Goal: Task Accomplishment & Management: Complete application form

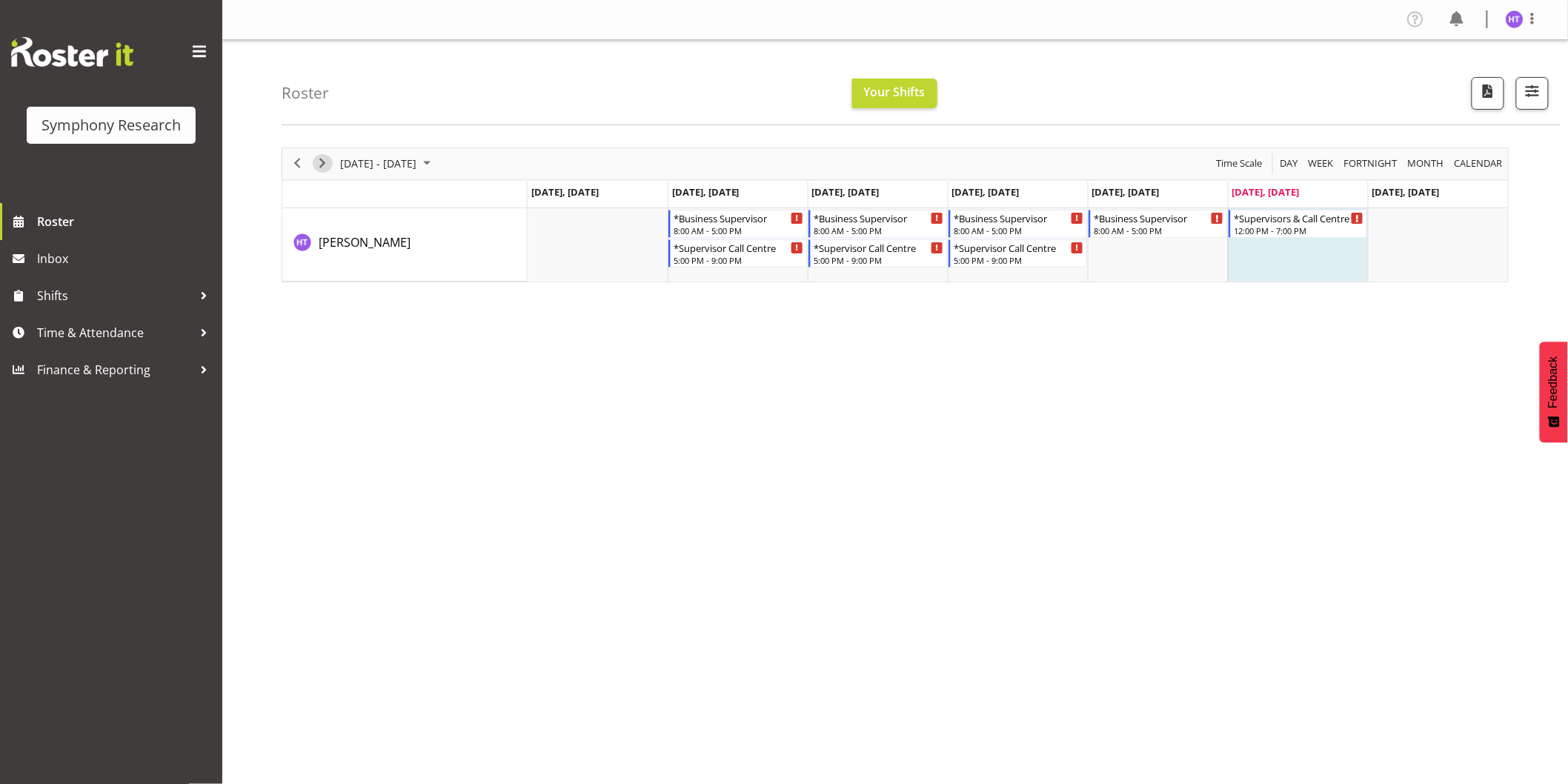
click at [327, 167] on span "Next" at bounding box center [322, 163] width 18 height 19
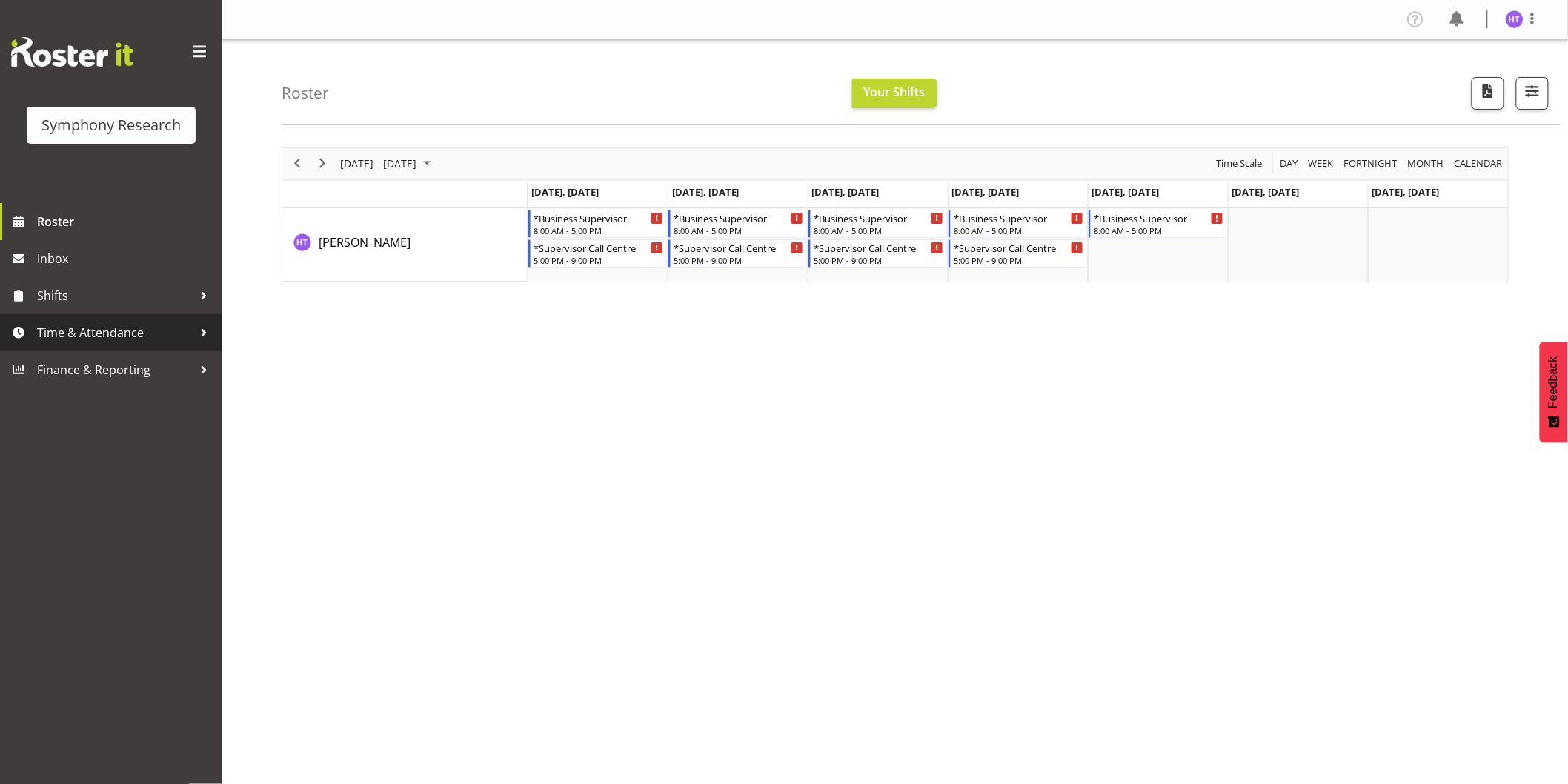
click at [77, 336] on span "Time & Attendance" at bounding box center [114, 332] width 156 height 22
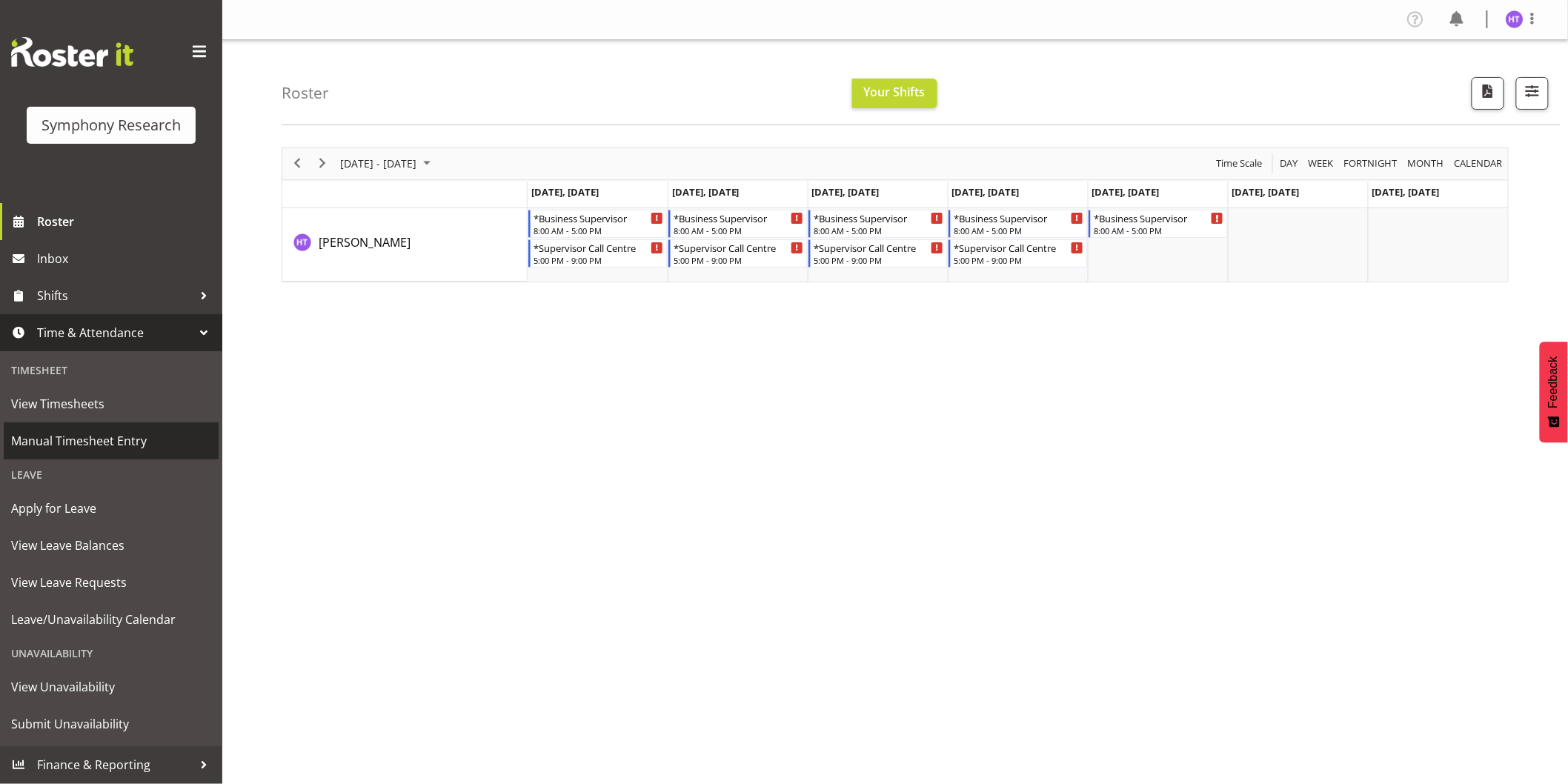
click at [103, 432] on span "Manual Timesheet Entry" at bounding box center [111, 441] width 200 height 22
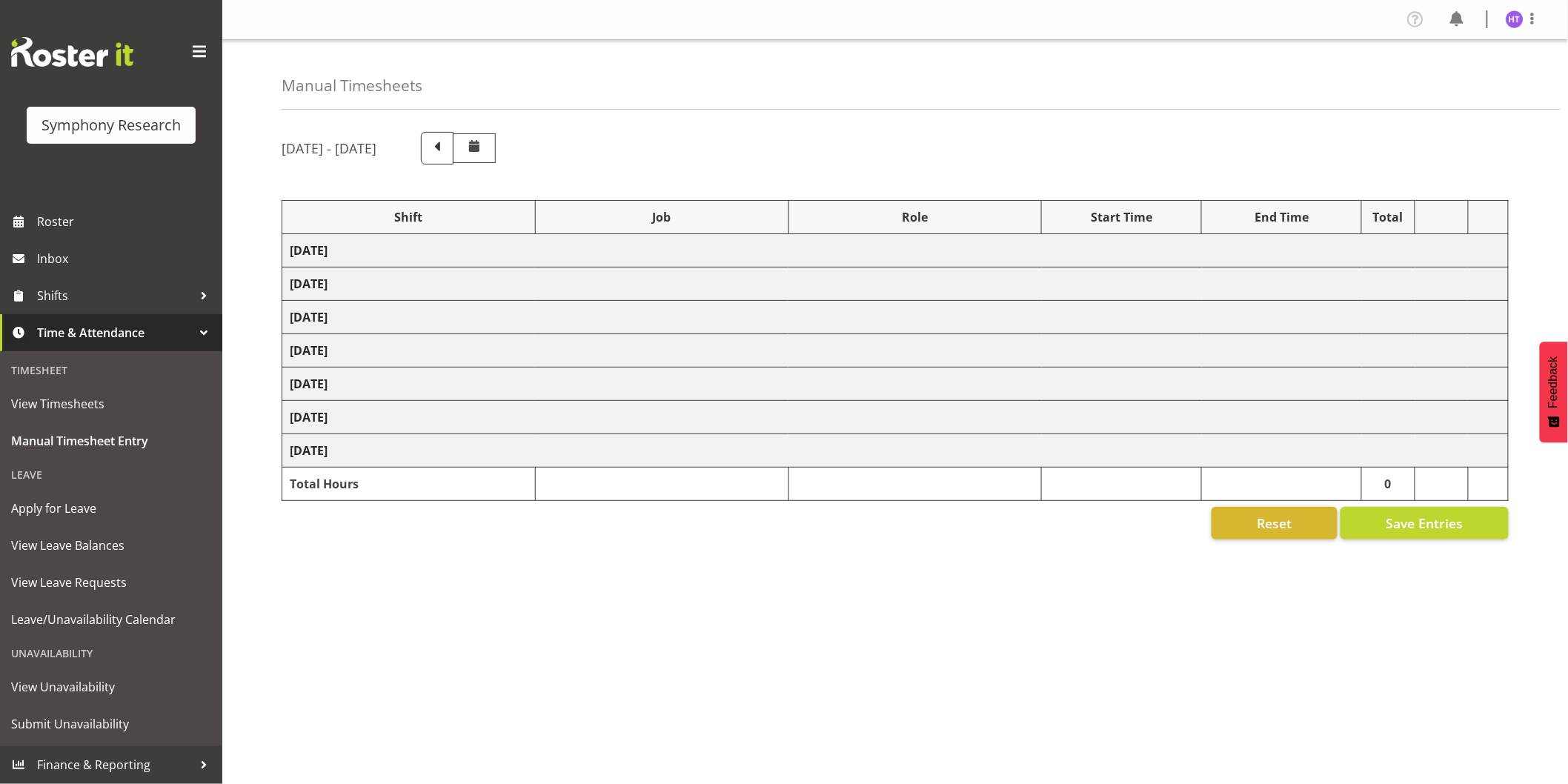
select select
select select "10242"
select select "45"
select select
select select "10239"
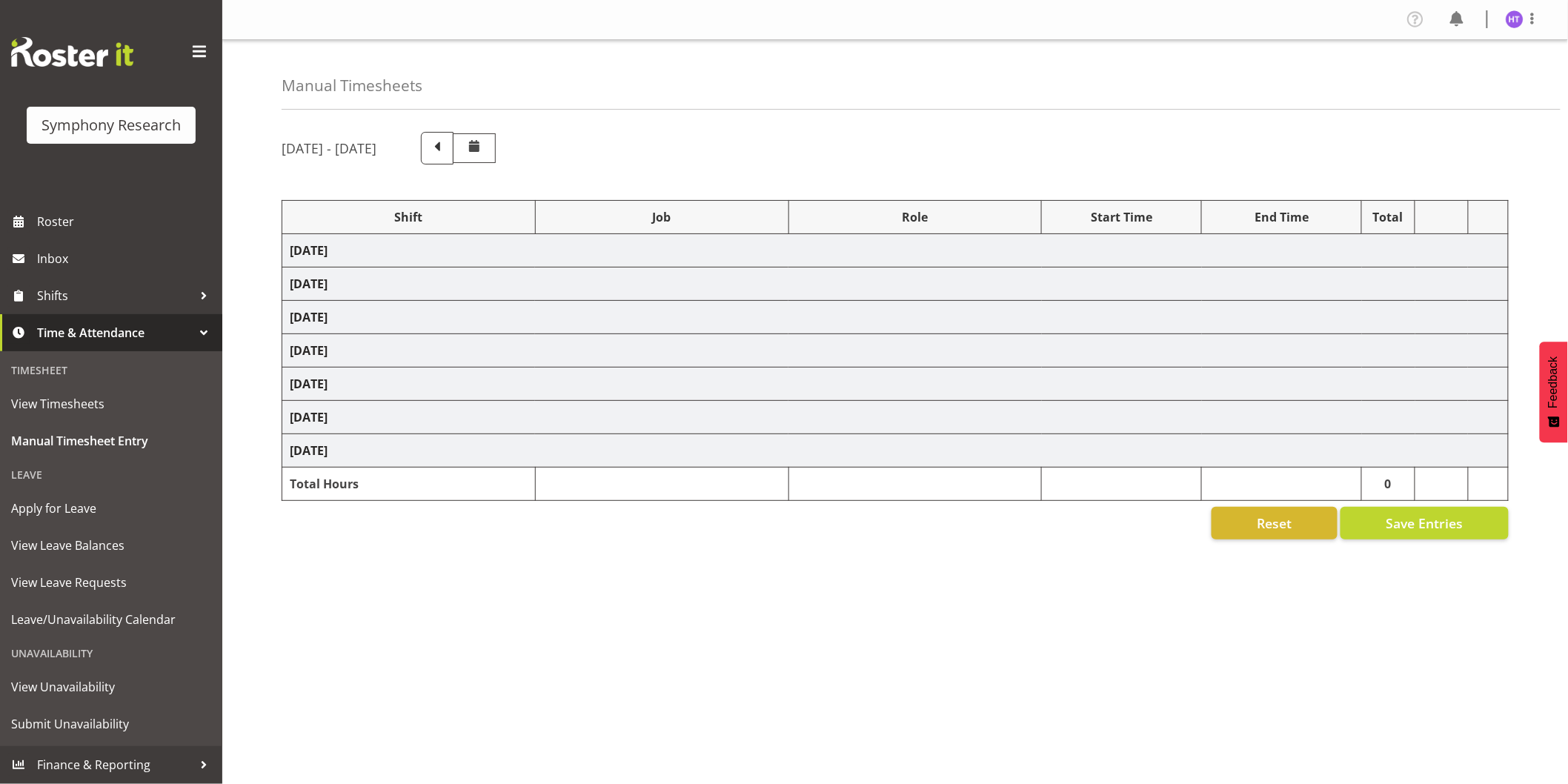
select select "45"
select select
select select "9636"
select select "45"
select select
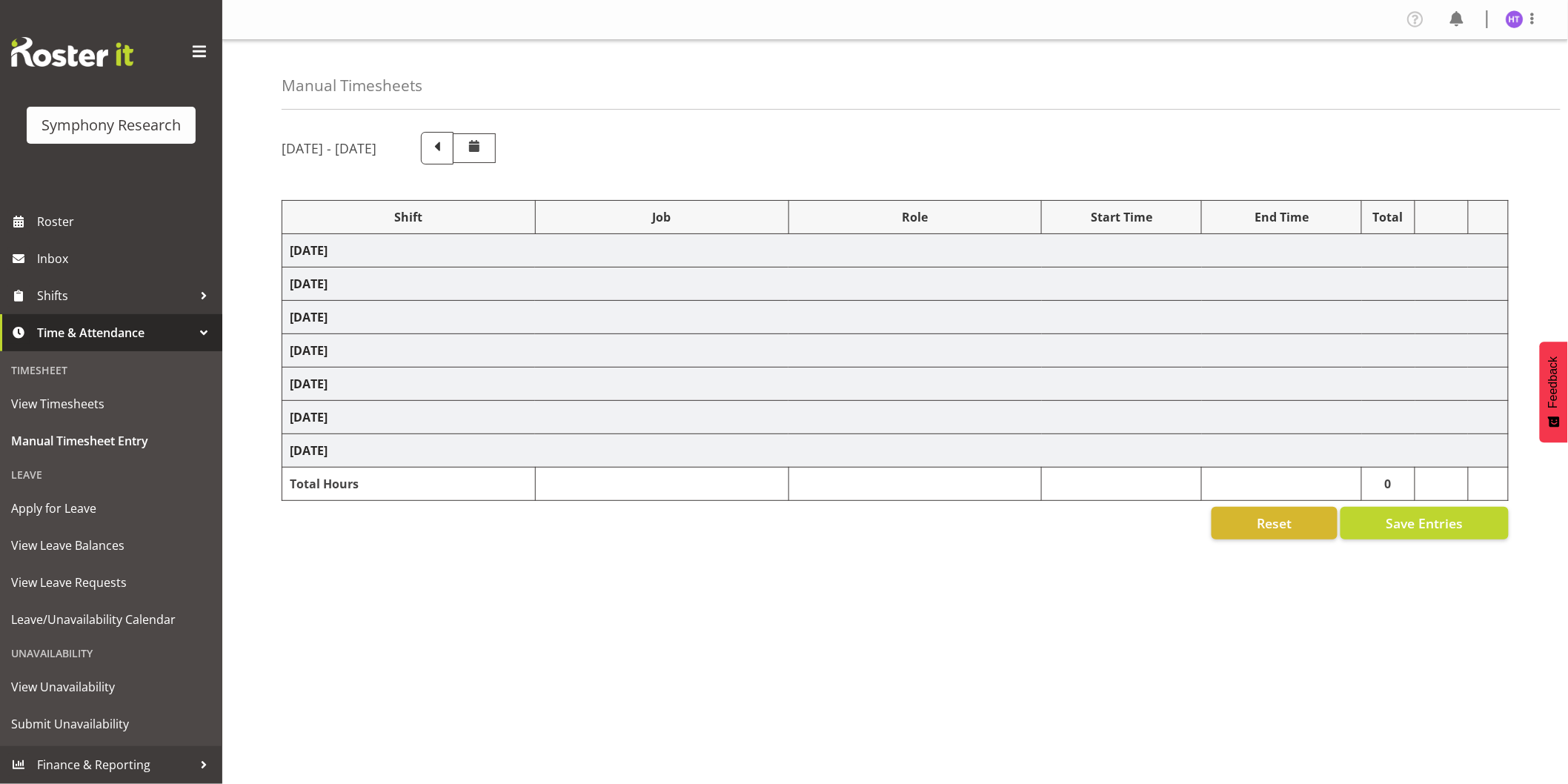
select select "10536"
select select "45"
select select
select select "10239"
select select "45"
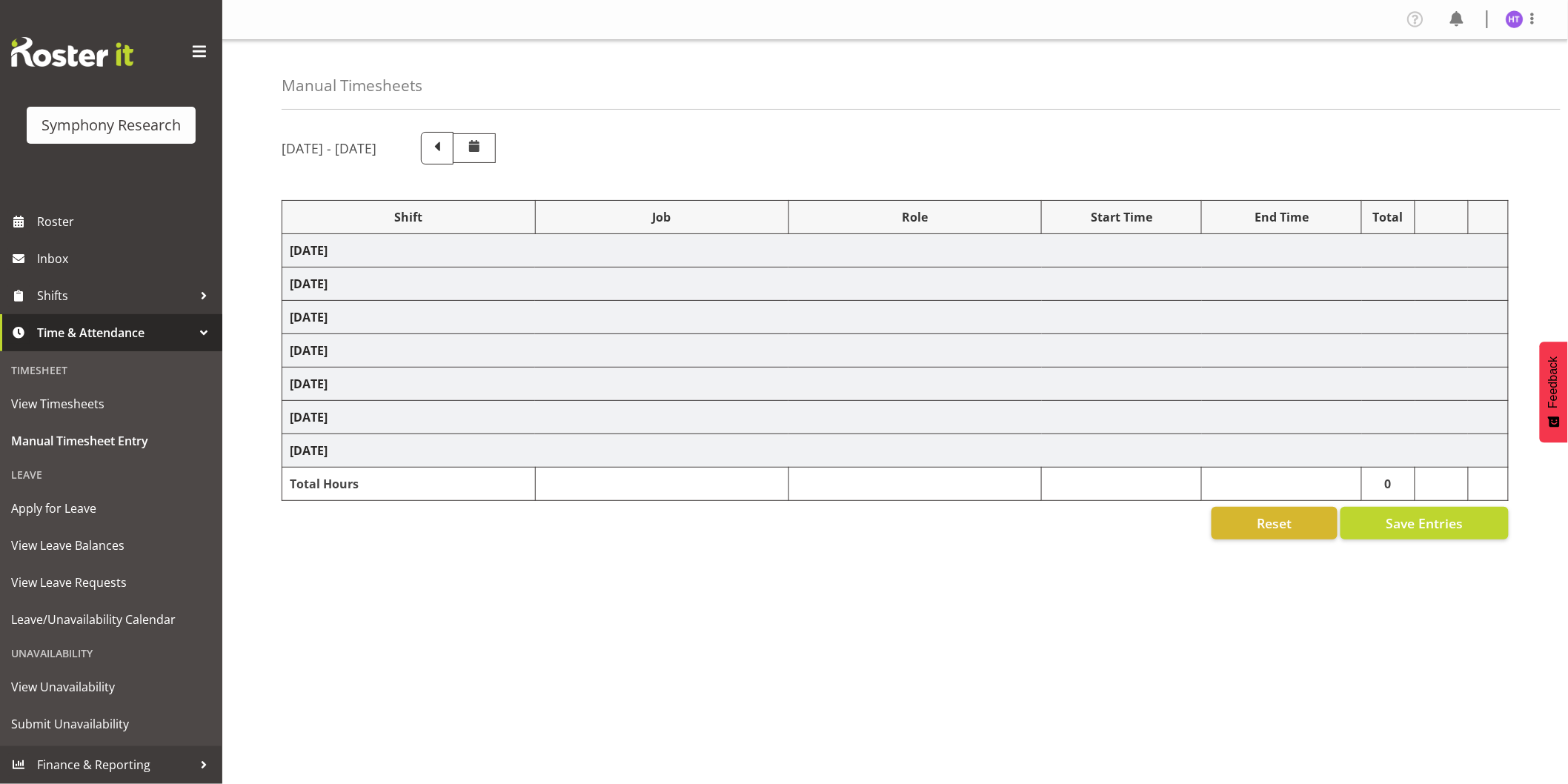
select select
select select "9636"
select select "45"
select select
select select "10536"
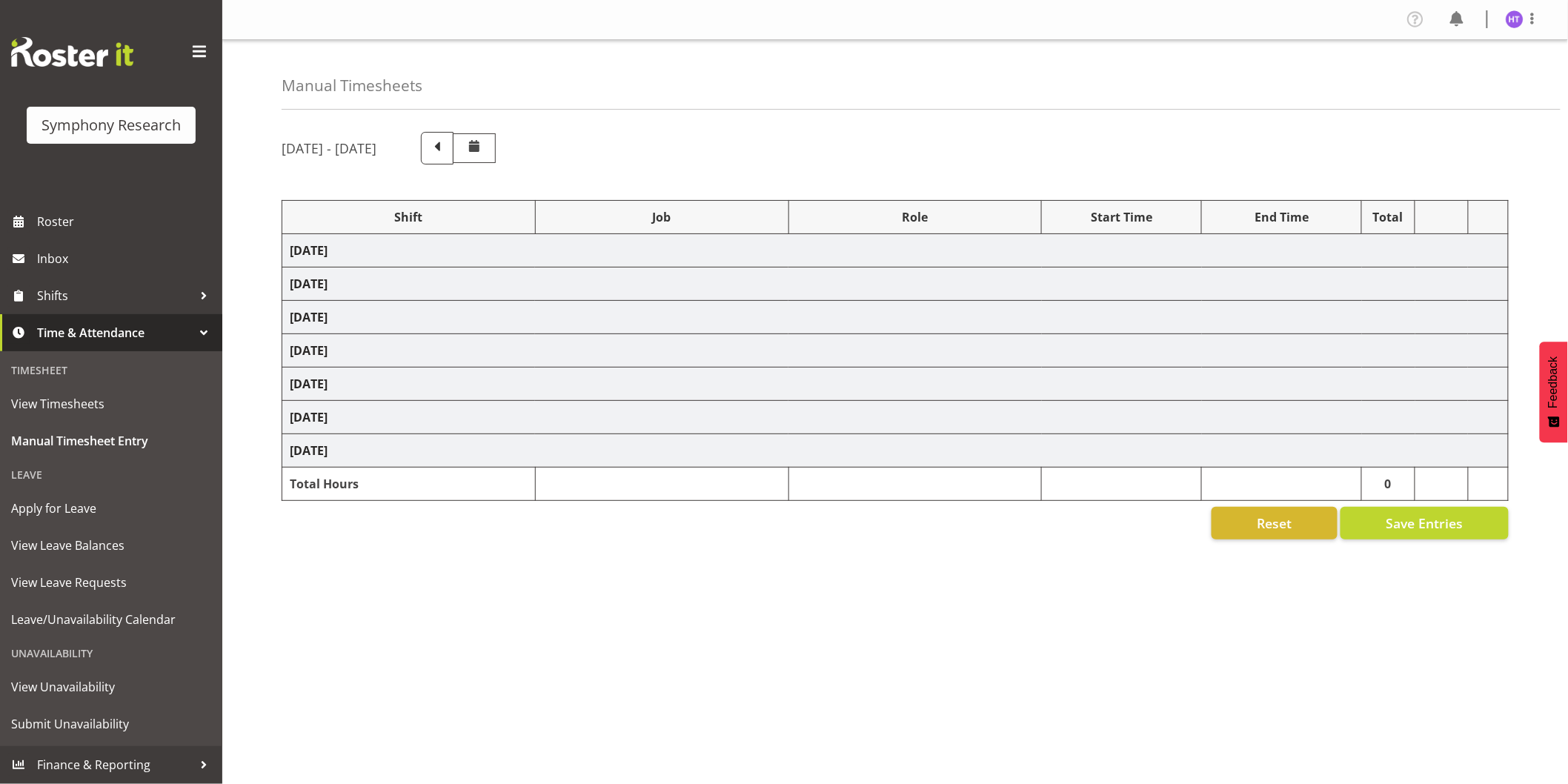
select select "45"
select select
select select "10499"
select select "45"
select select
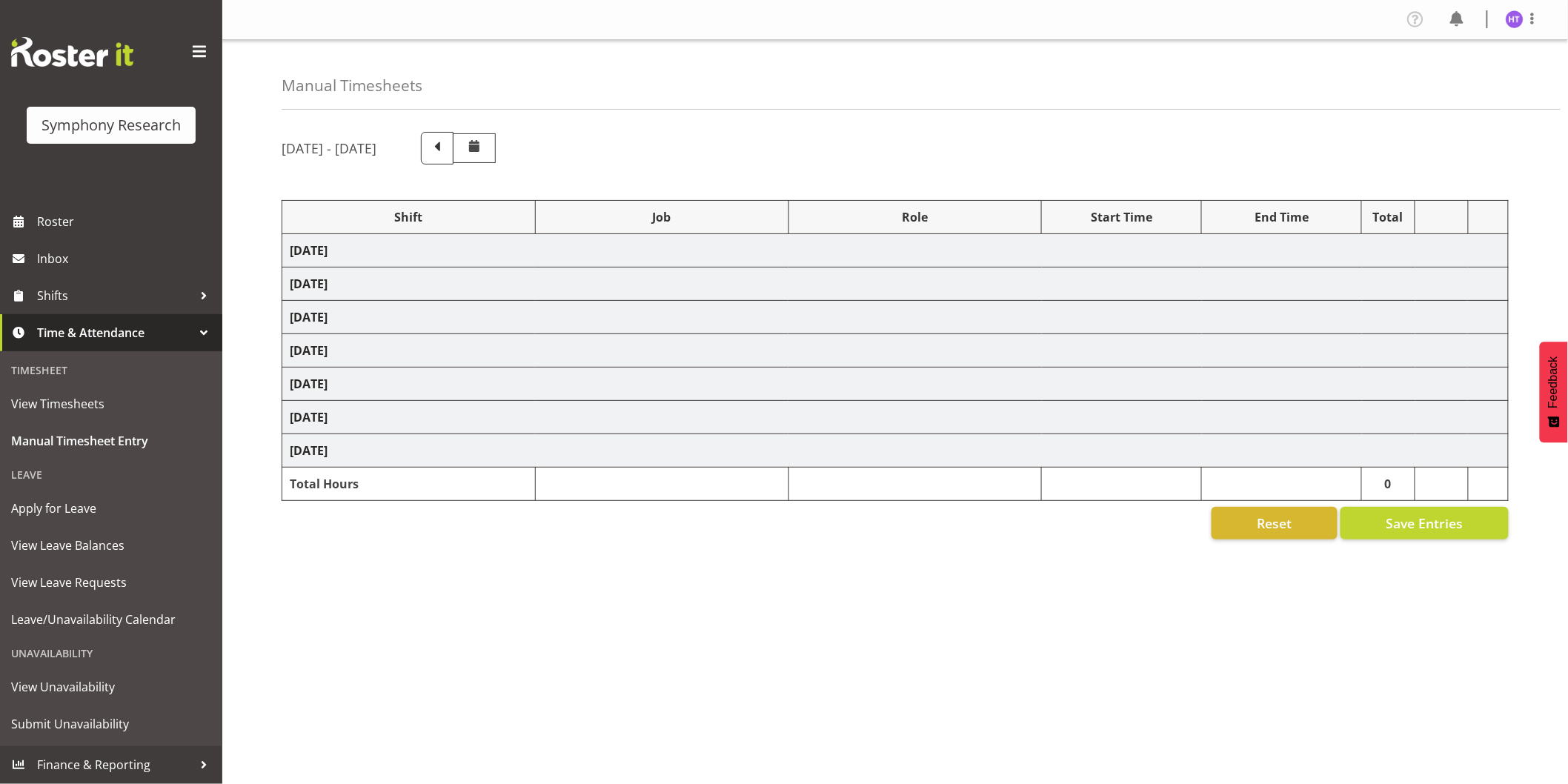
select select "743"
select select "45"
select select
select select "10499"
select select "45"
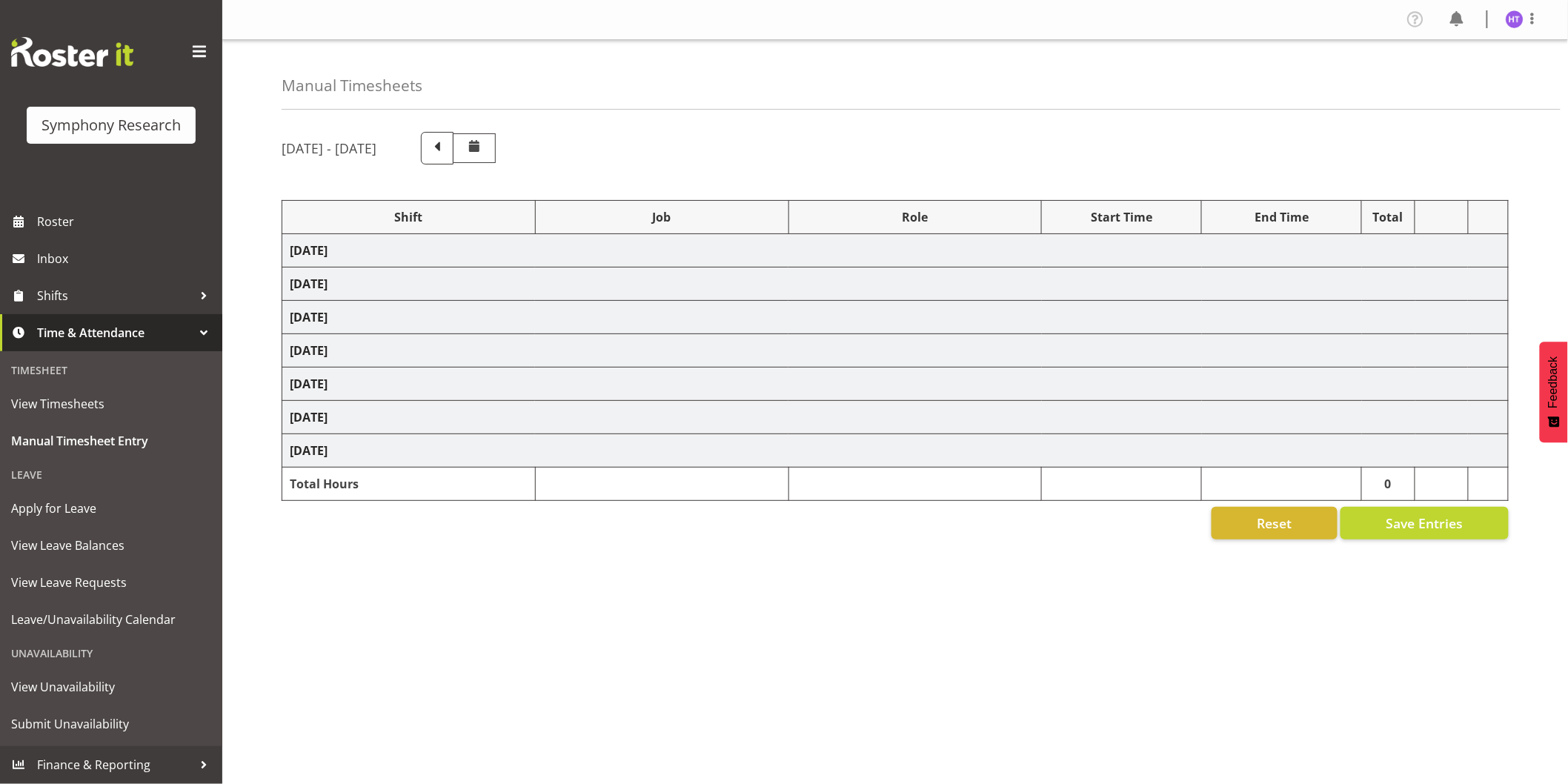
select select
select select "10239"
select select "45"
select select
select select "9426"
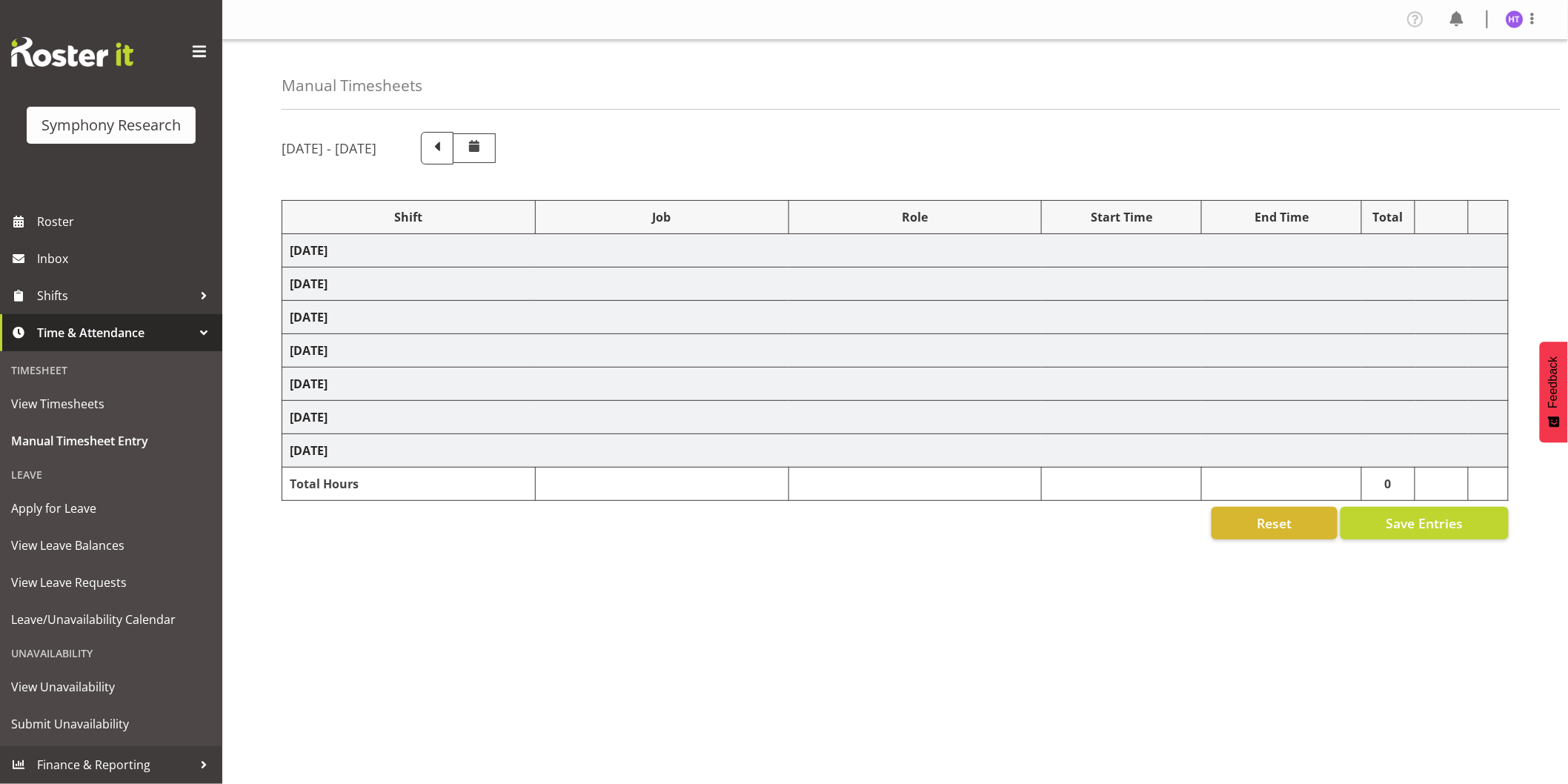
select select "45"
select select "1607"
select select "9636"
select select "45"
select select
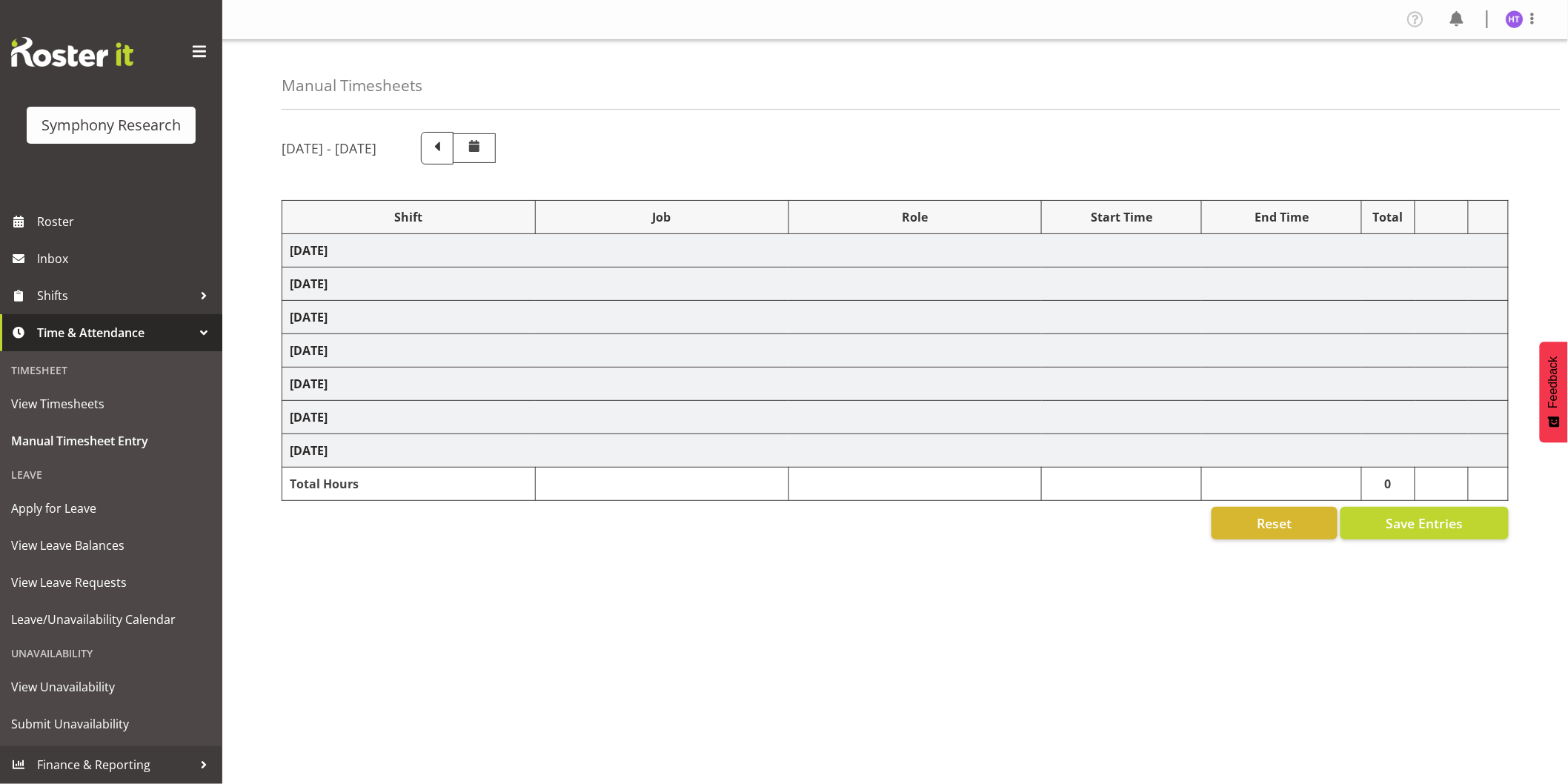
select select "10549"
select select "45"
select select
select select "10242"
select select "45"
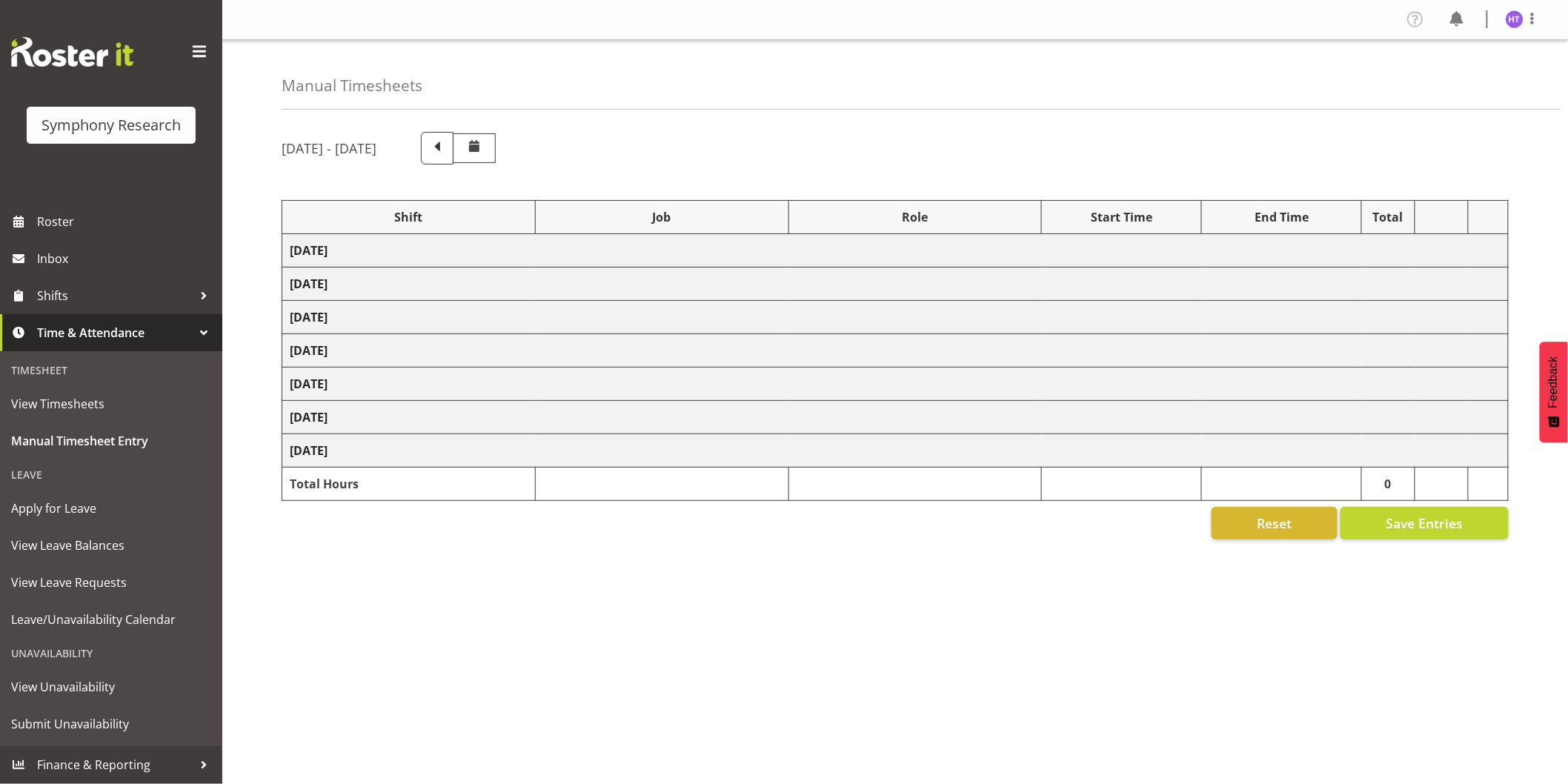
select select
select select "10499"
select select "45"
select select
select select "10536"
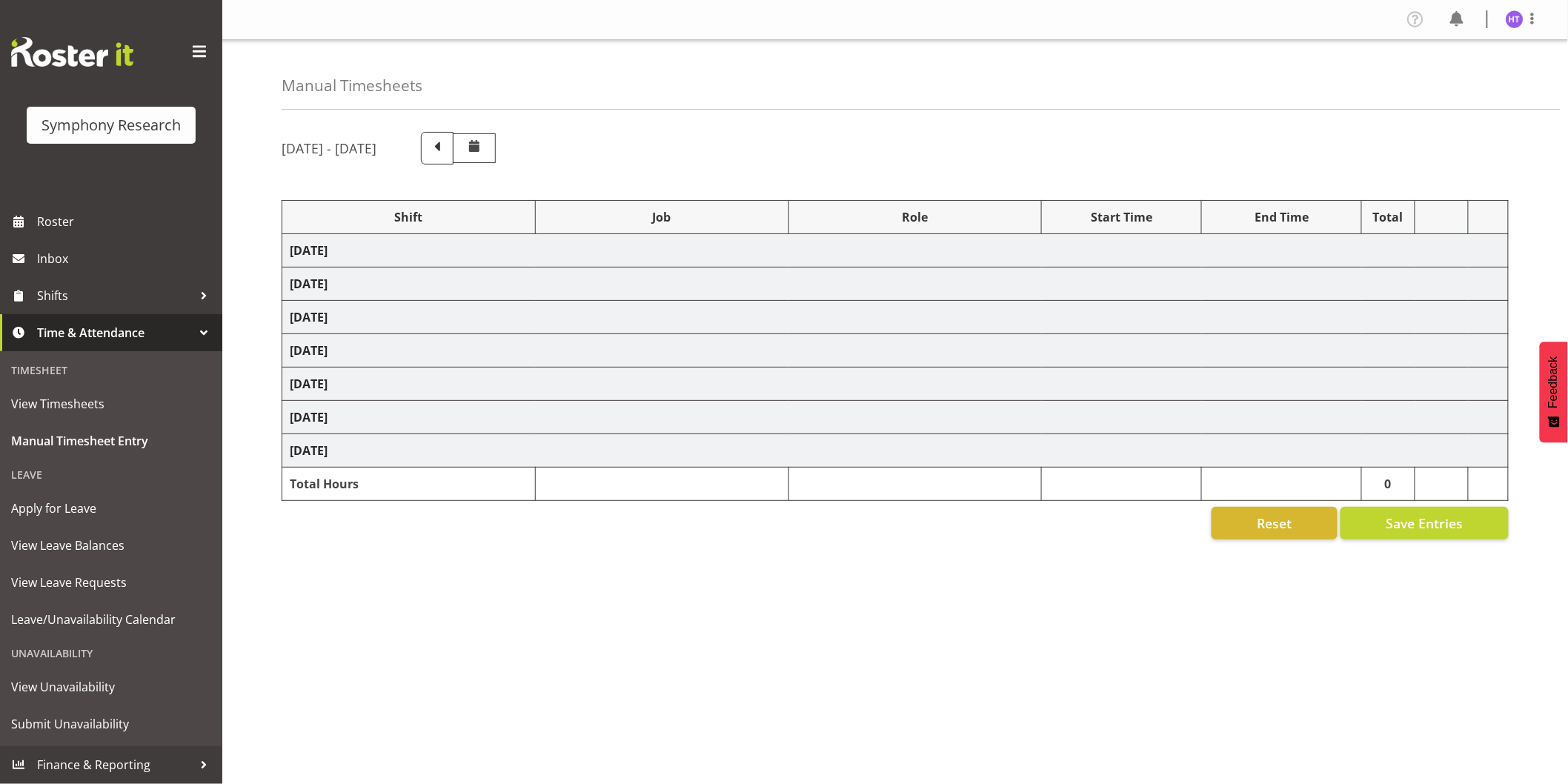
select select "45"
select select
select select "10527"
select select "45"
select select
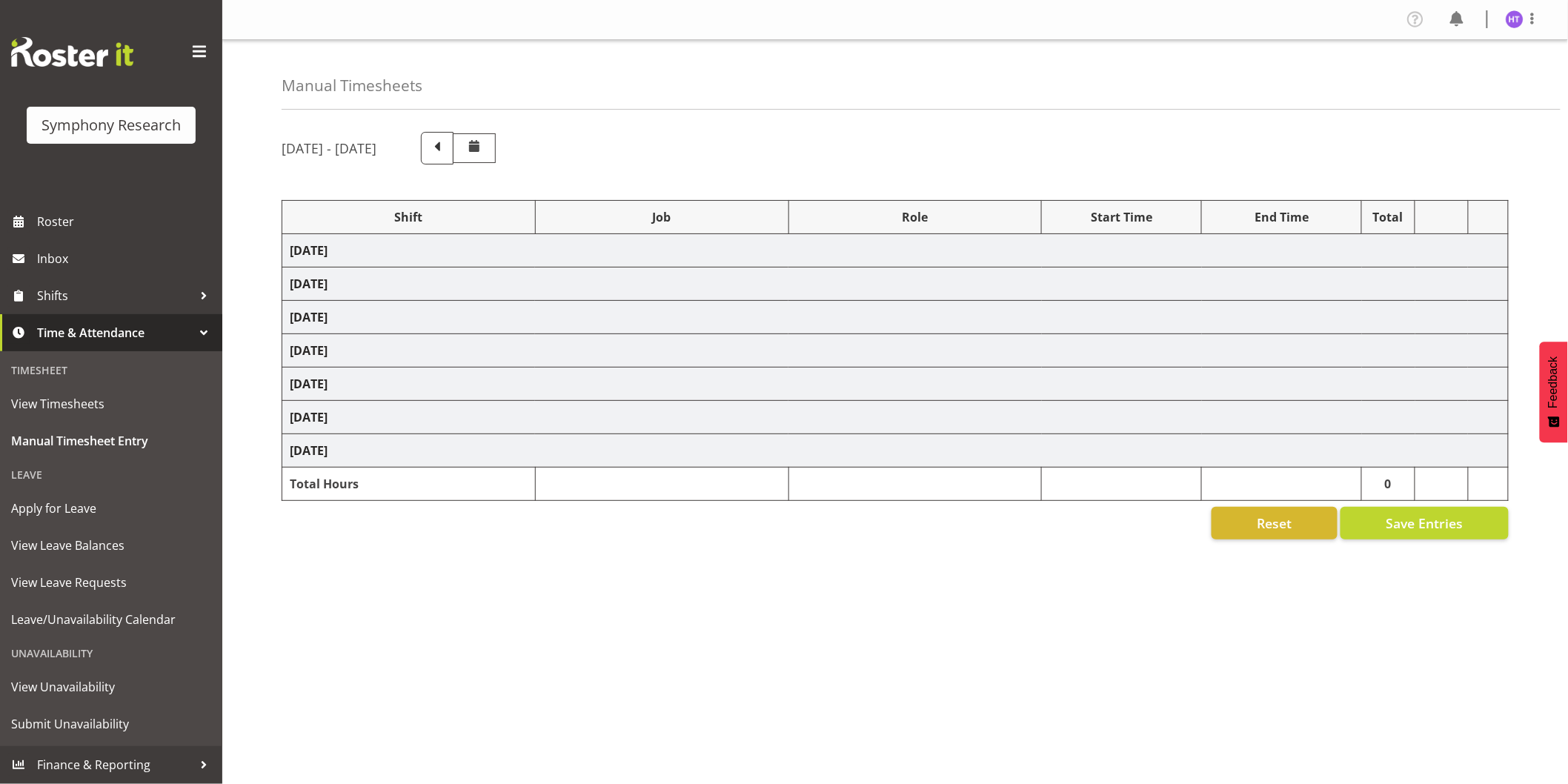
select select "9426"
select select "45"
select select "1607"
select select "7759"
select select "45"
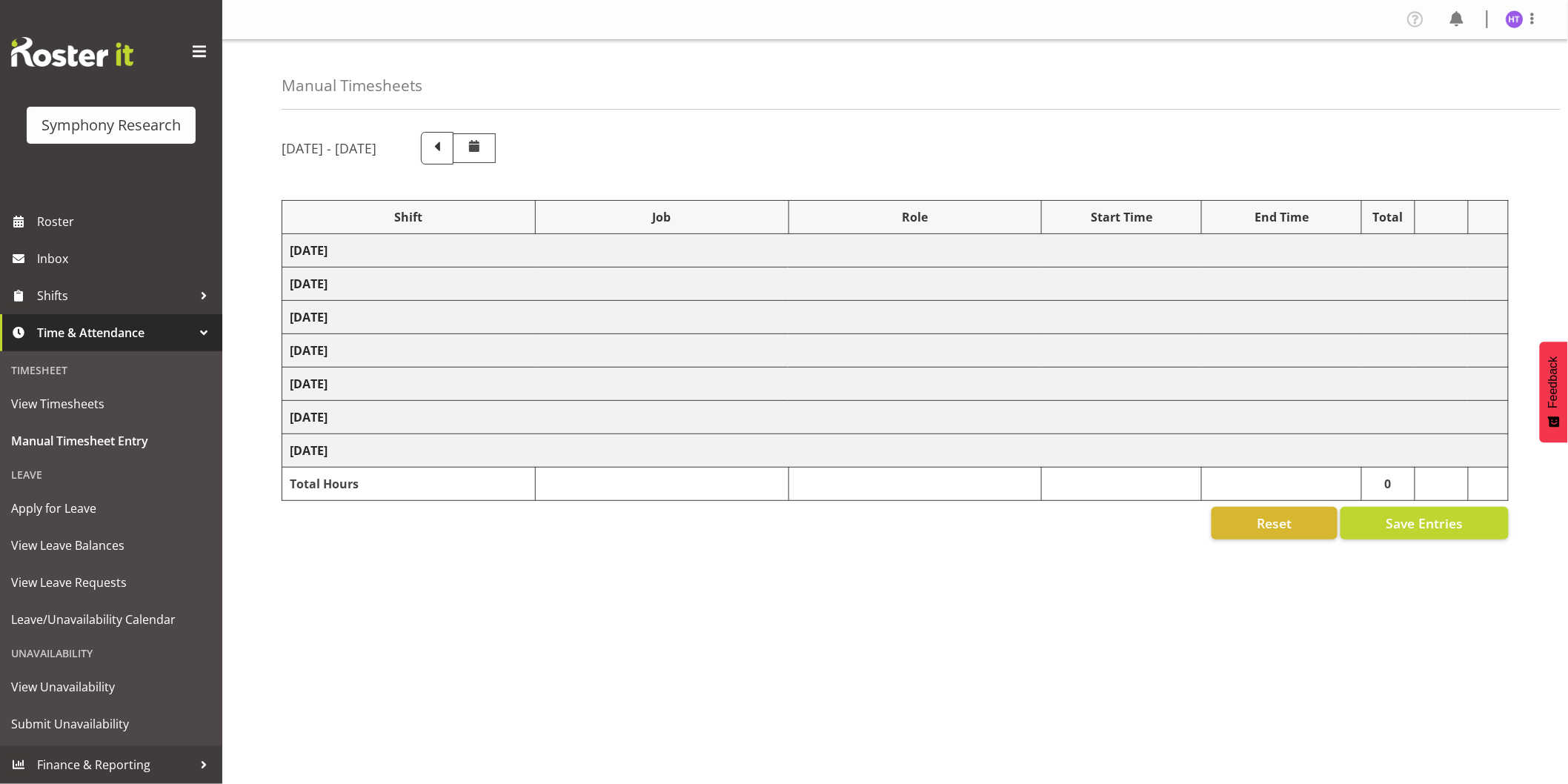
select select
select select "743"
select select "45"
select select "57511"
select select "743"
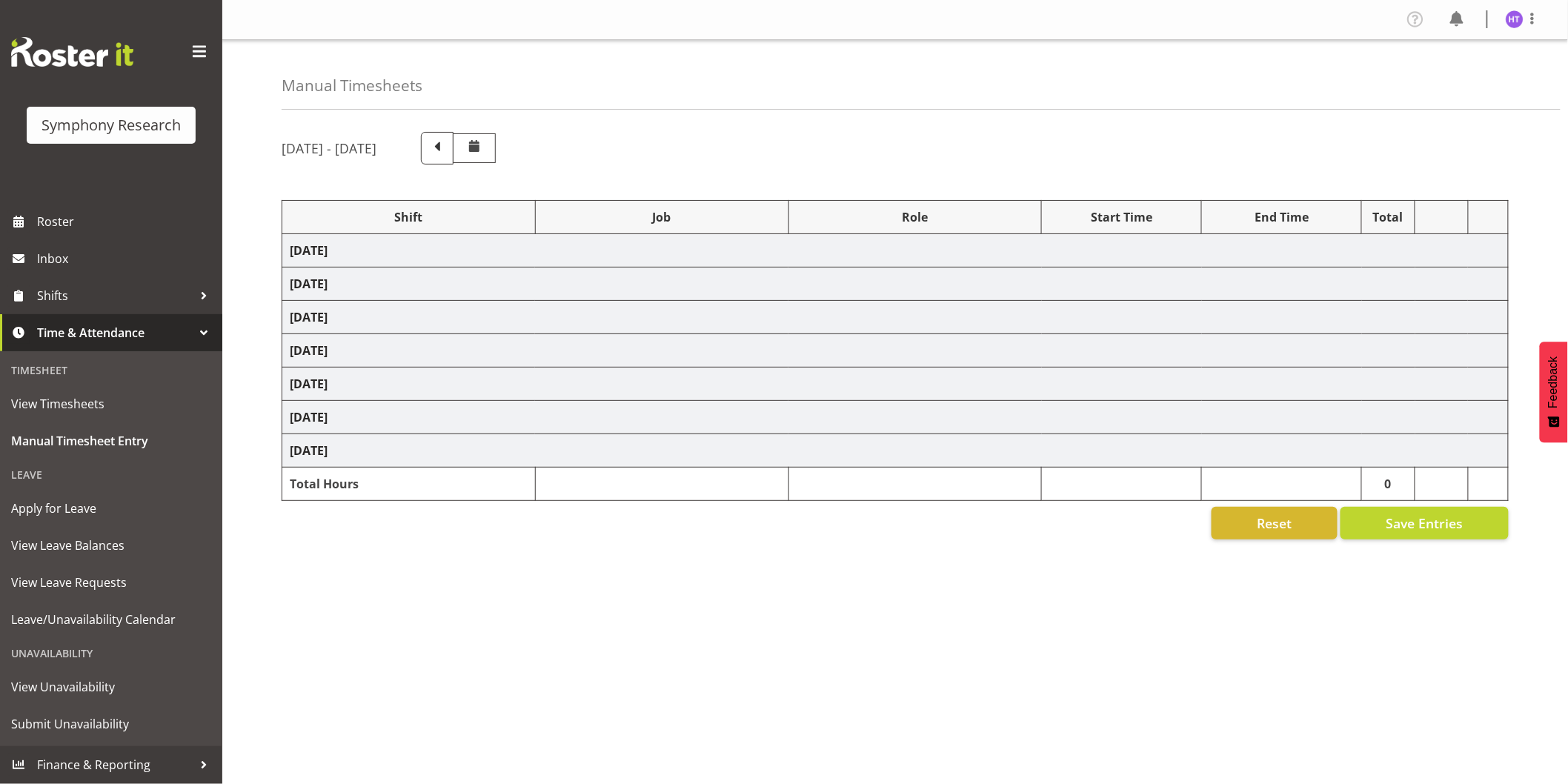
select select "45"
select select "41604"
select select "10242"
select select "45"
select select "41604"
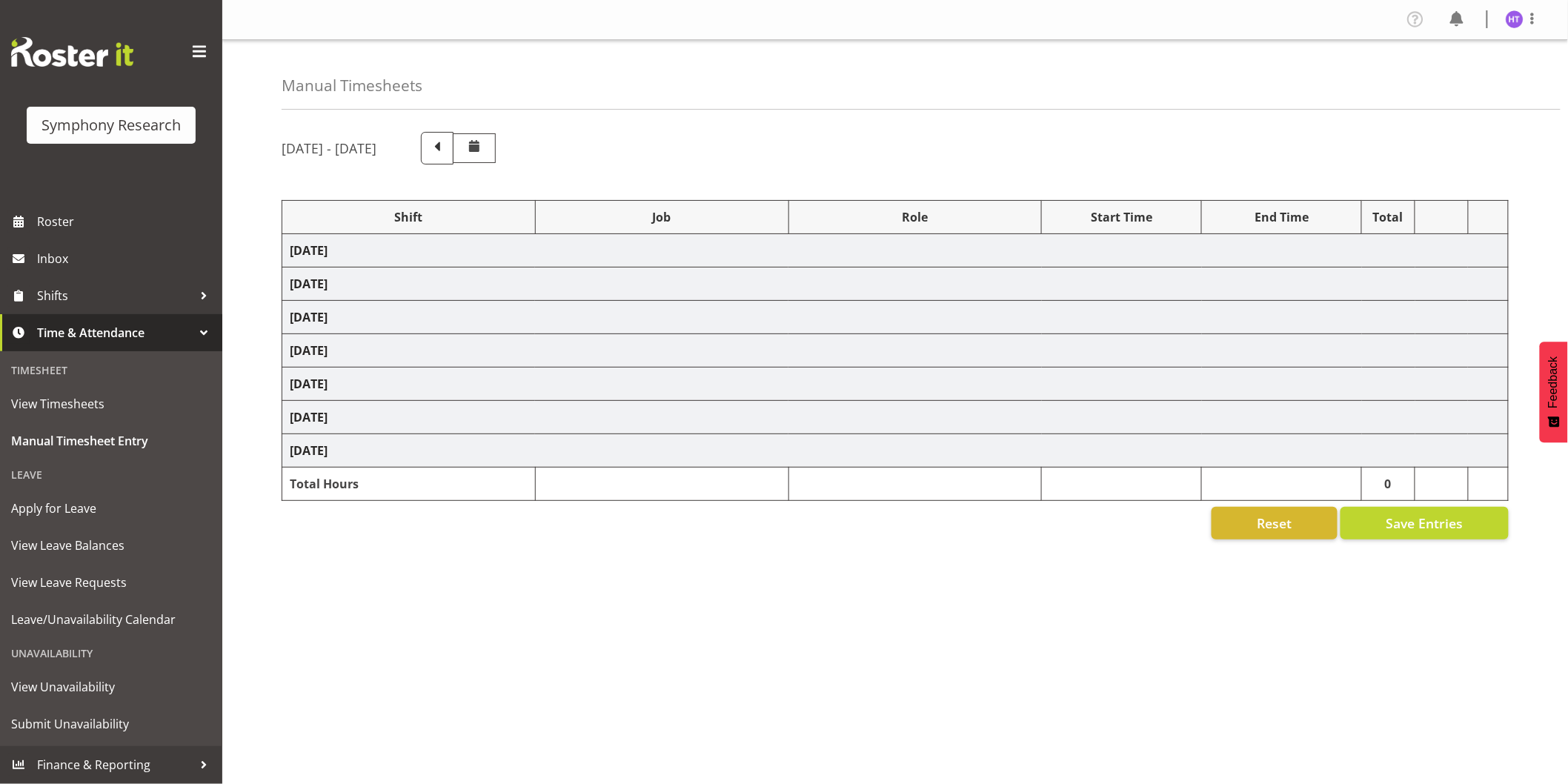
select select "10499"
select select "45"
select select "41604"
select select "10527"
select select "45"
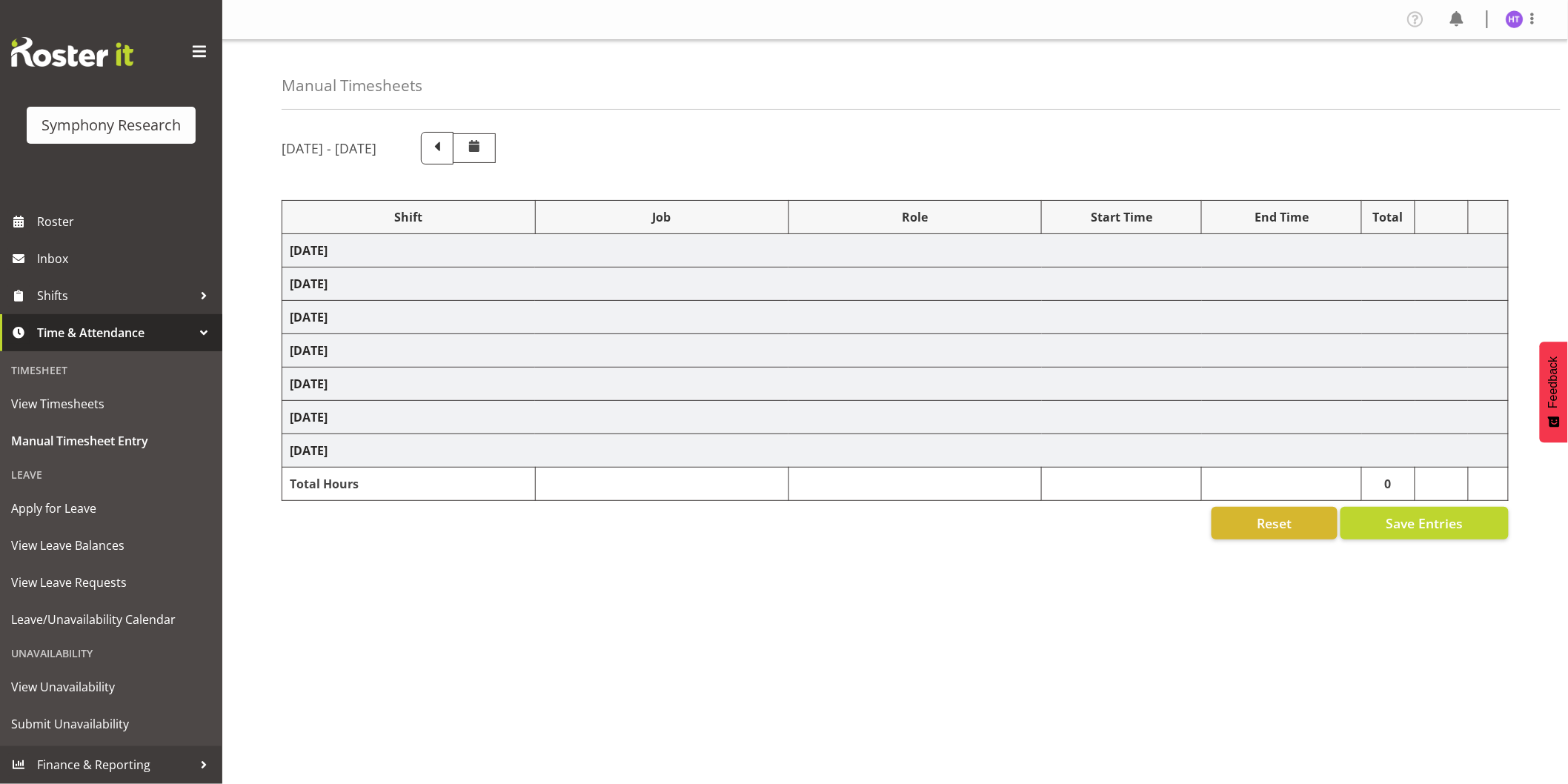
select select "41604"
select select "10536"
select select "45"
select select "41604"
select select "10527"
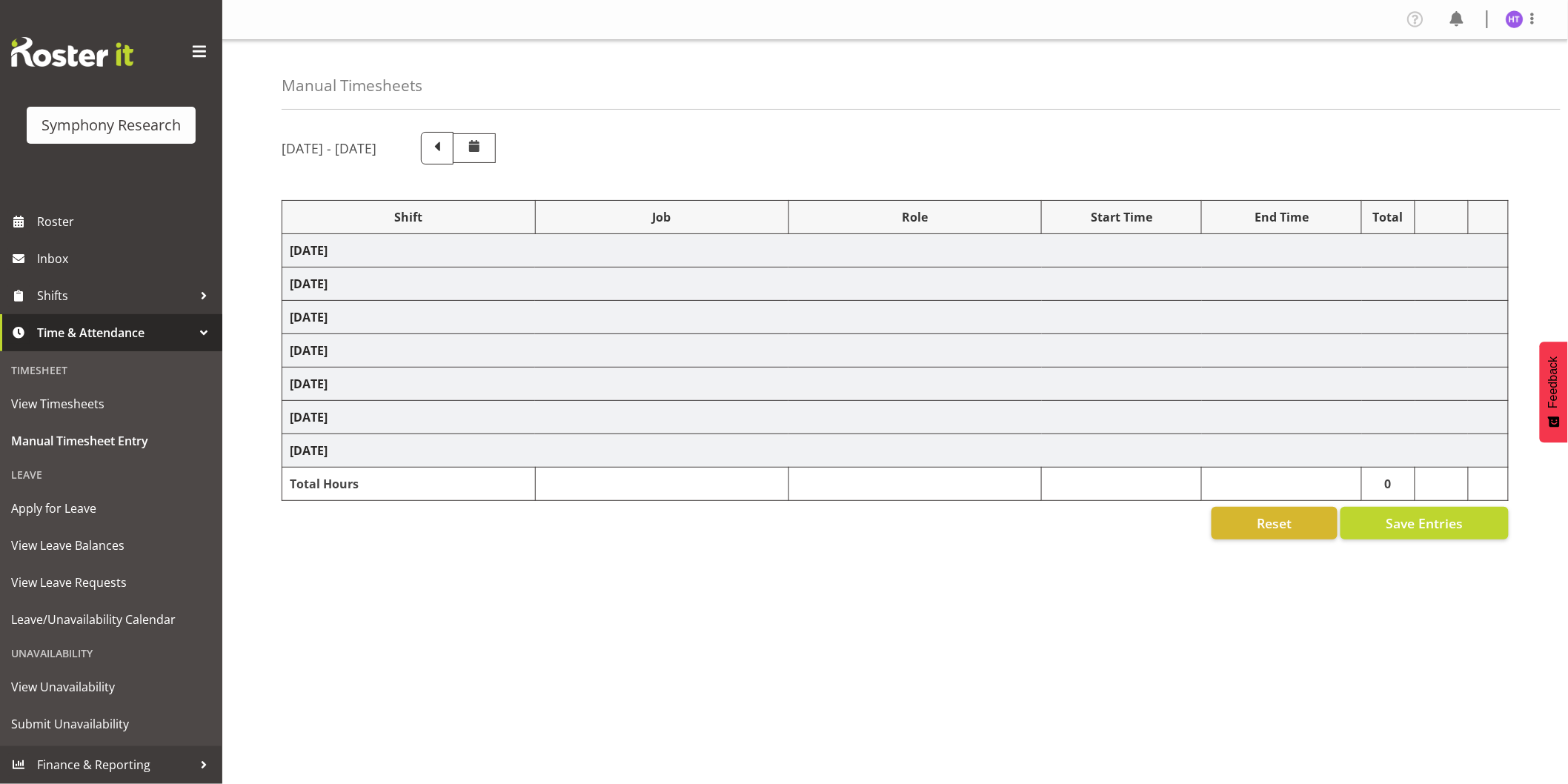
select select "45"
select select "11547"
select select "10536"
select select "45"
select select "41604"
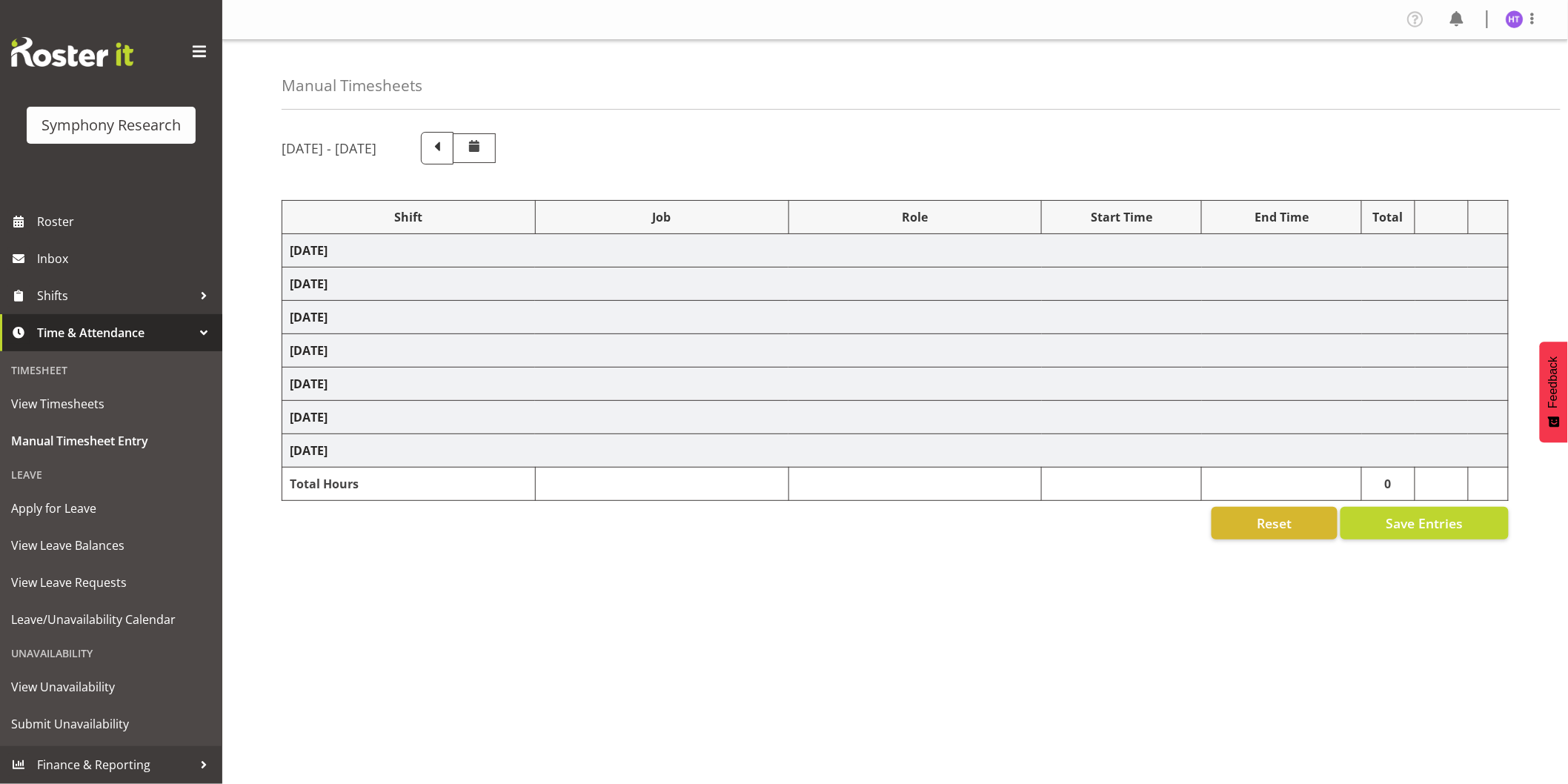
select select "743"
select select "45"
select select "41604"
select select "10242"
select select "41604"
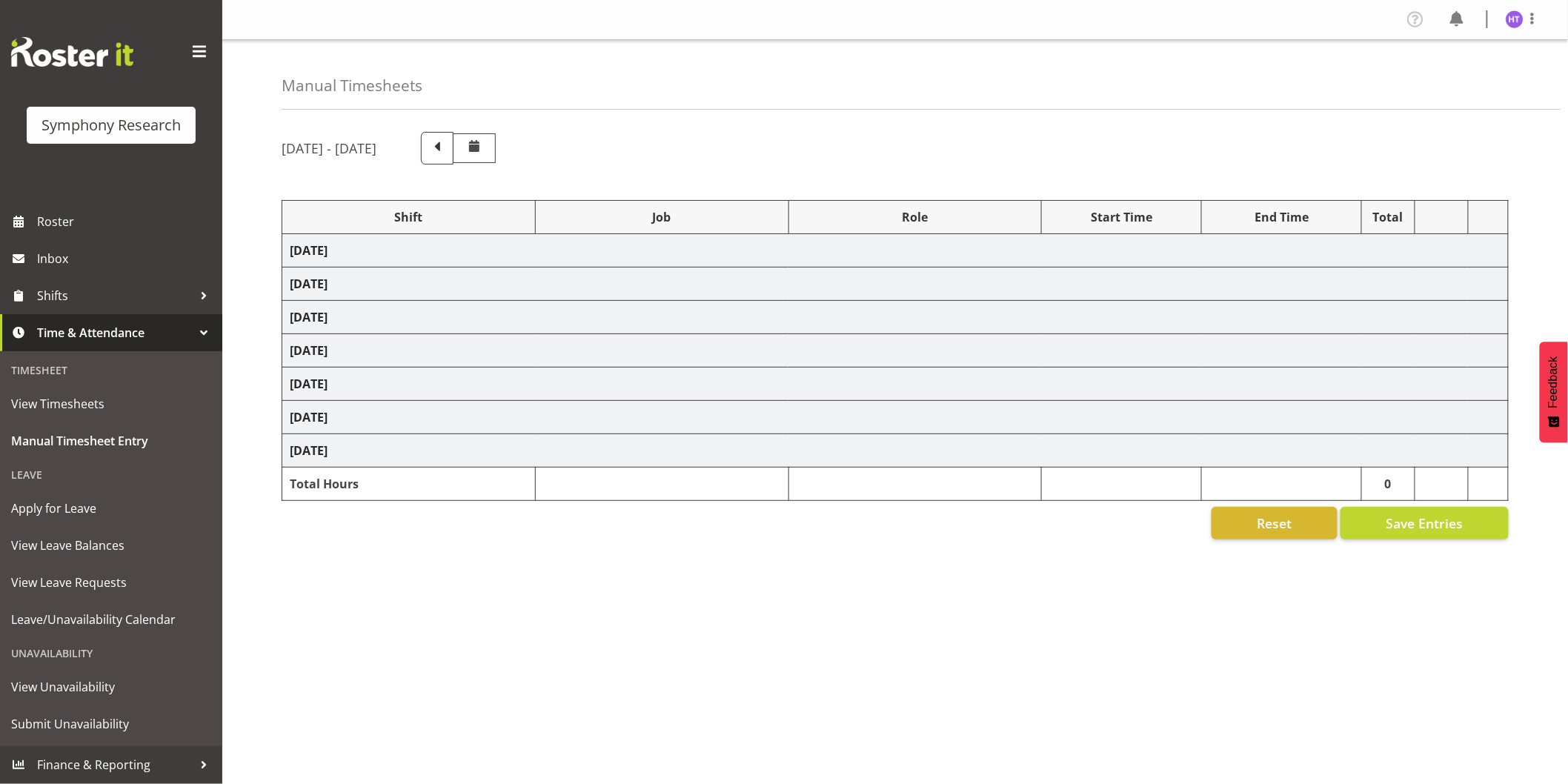
select select "9426"
select select "45"
select select "41604"
select select "9636"
select select "45"
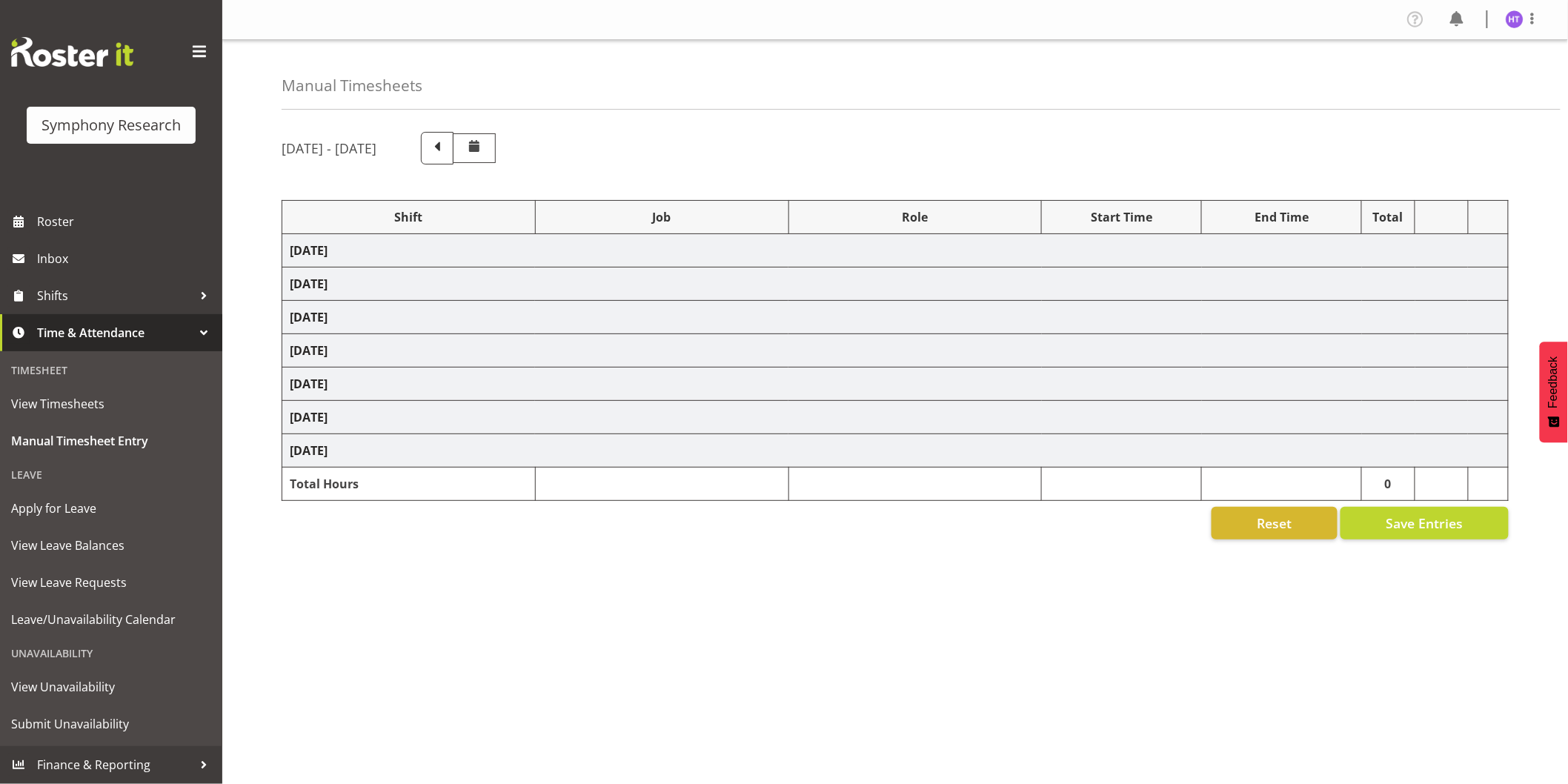
select select "41604"
select select "10549"
select select "45"
select select "11547"
select select "10239"
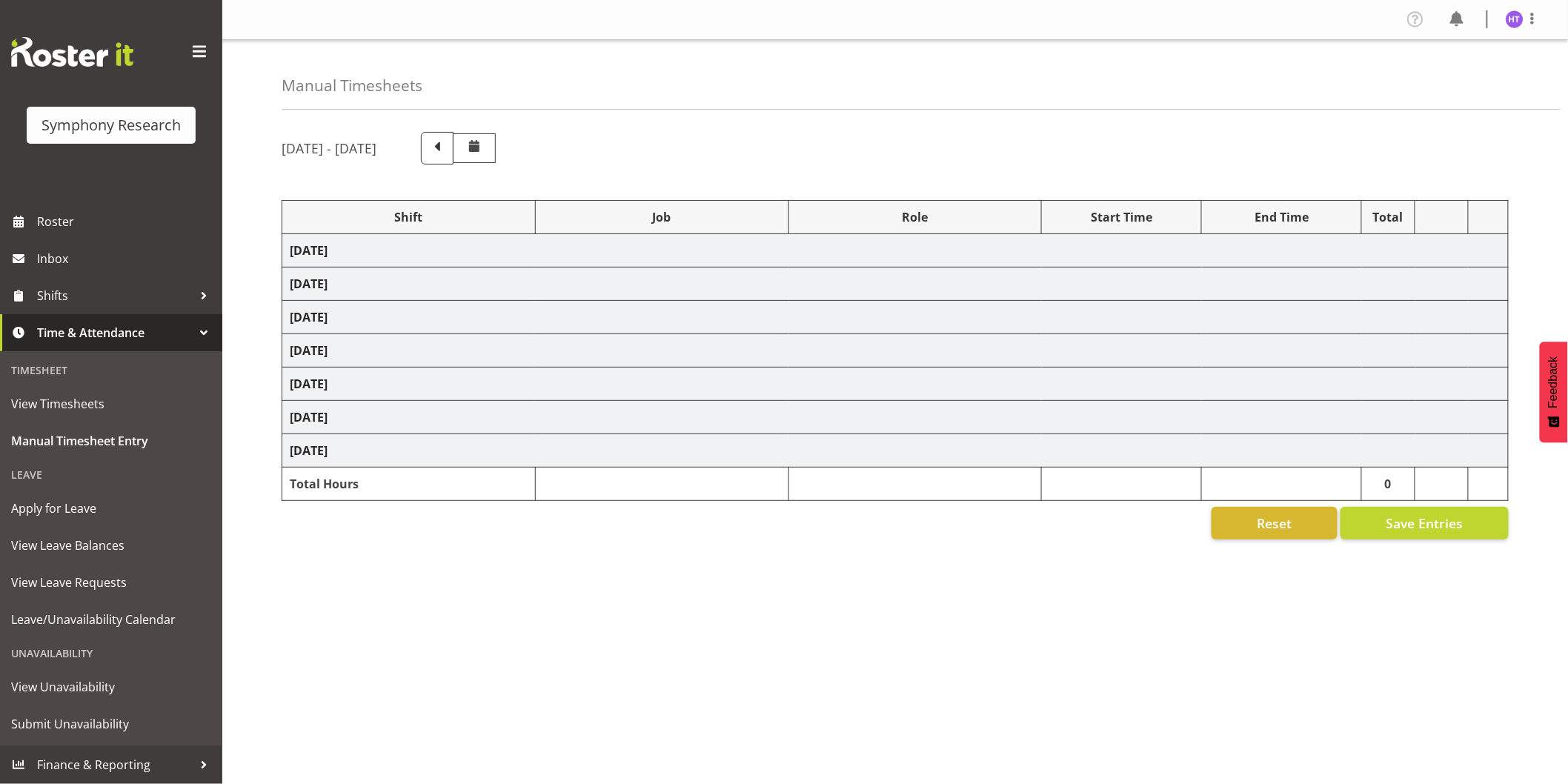
select select "45"
select select "41604"
select select "10242"
select select "45"
select select "41604"
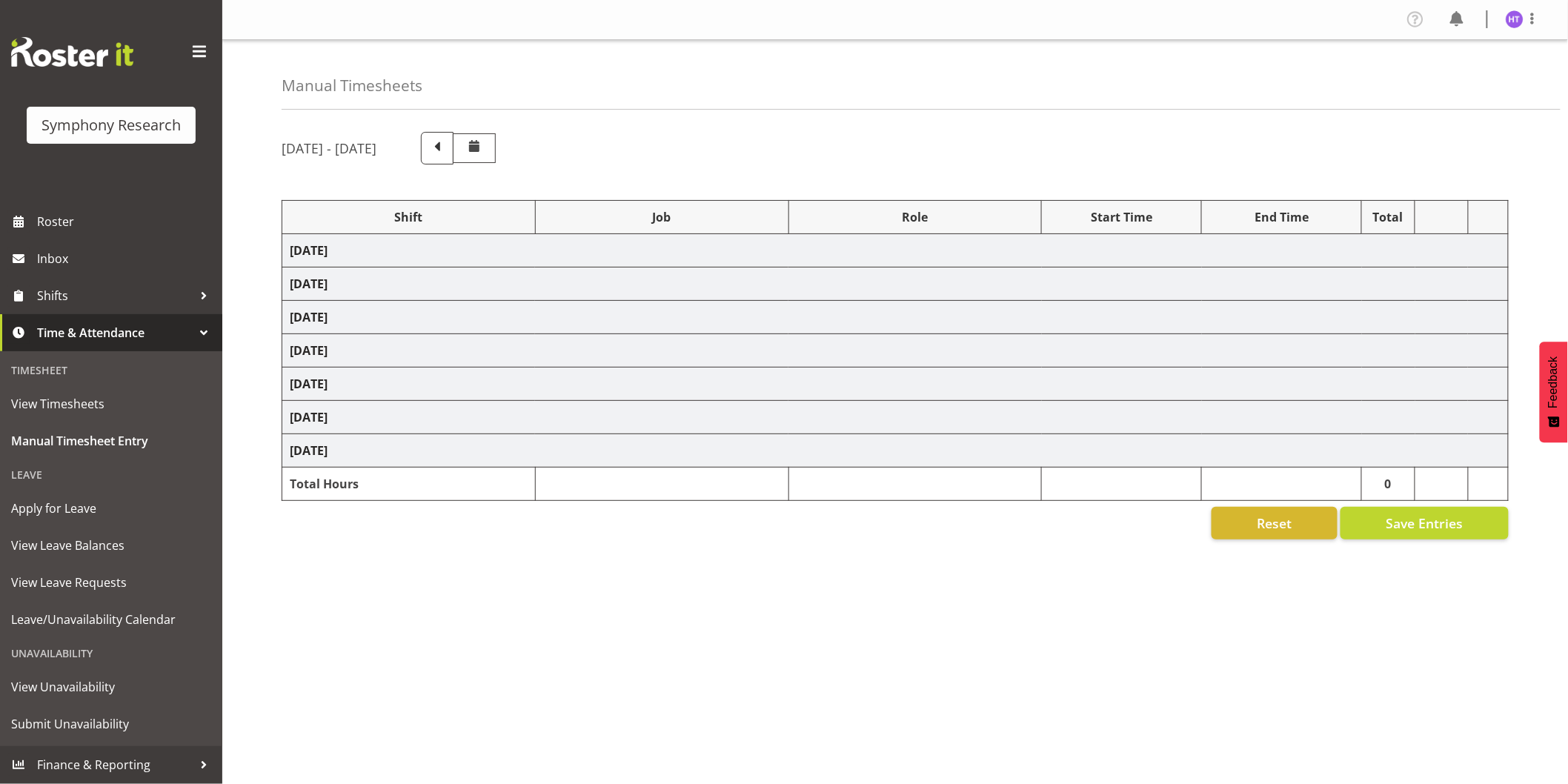
select select "10499"
select select "45"
select select "41604"
select select "10527"
select select "45"
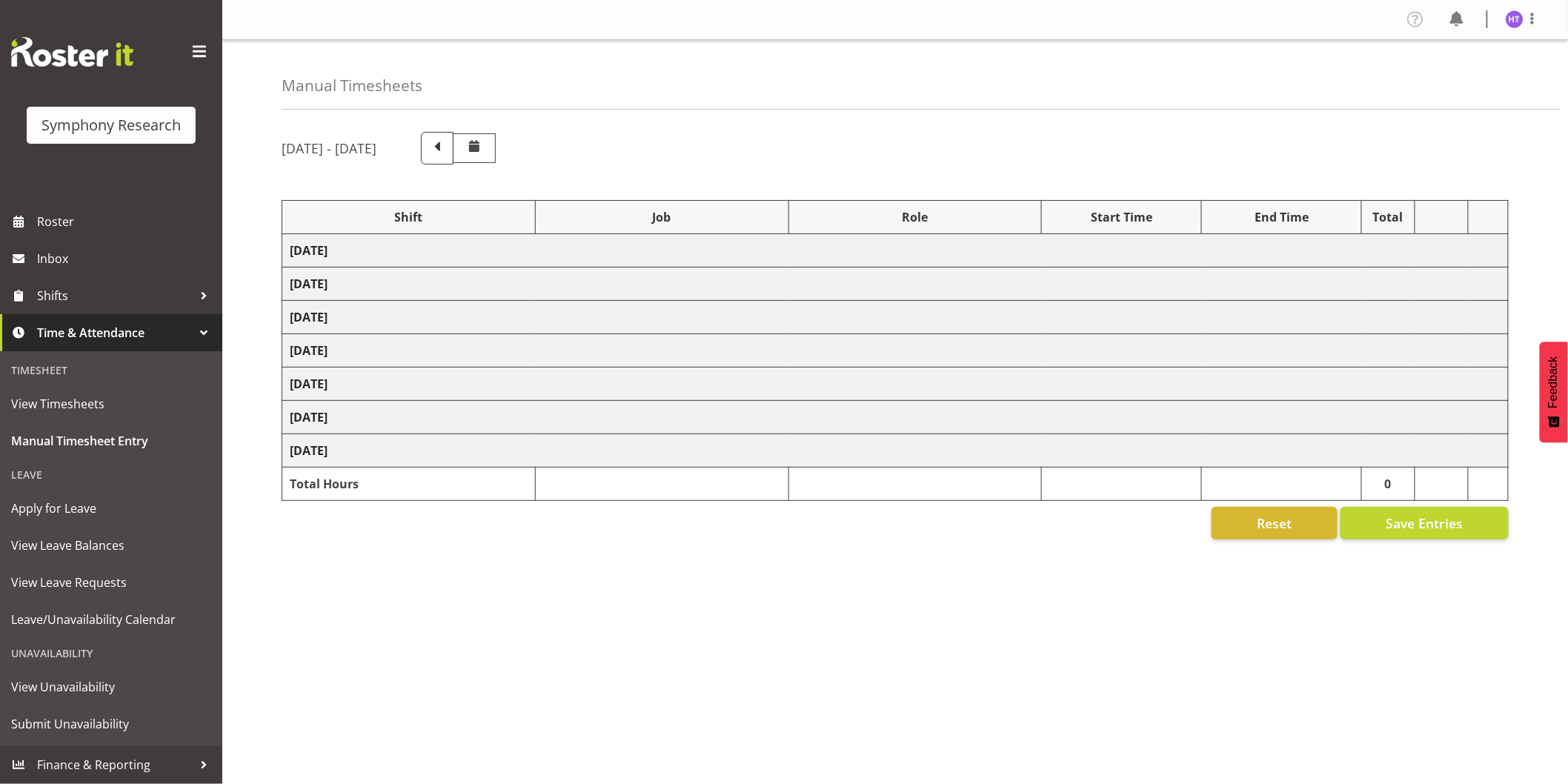
select select "41604"
select select "10536"
select select "45"
select select "41604"
select select "743"
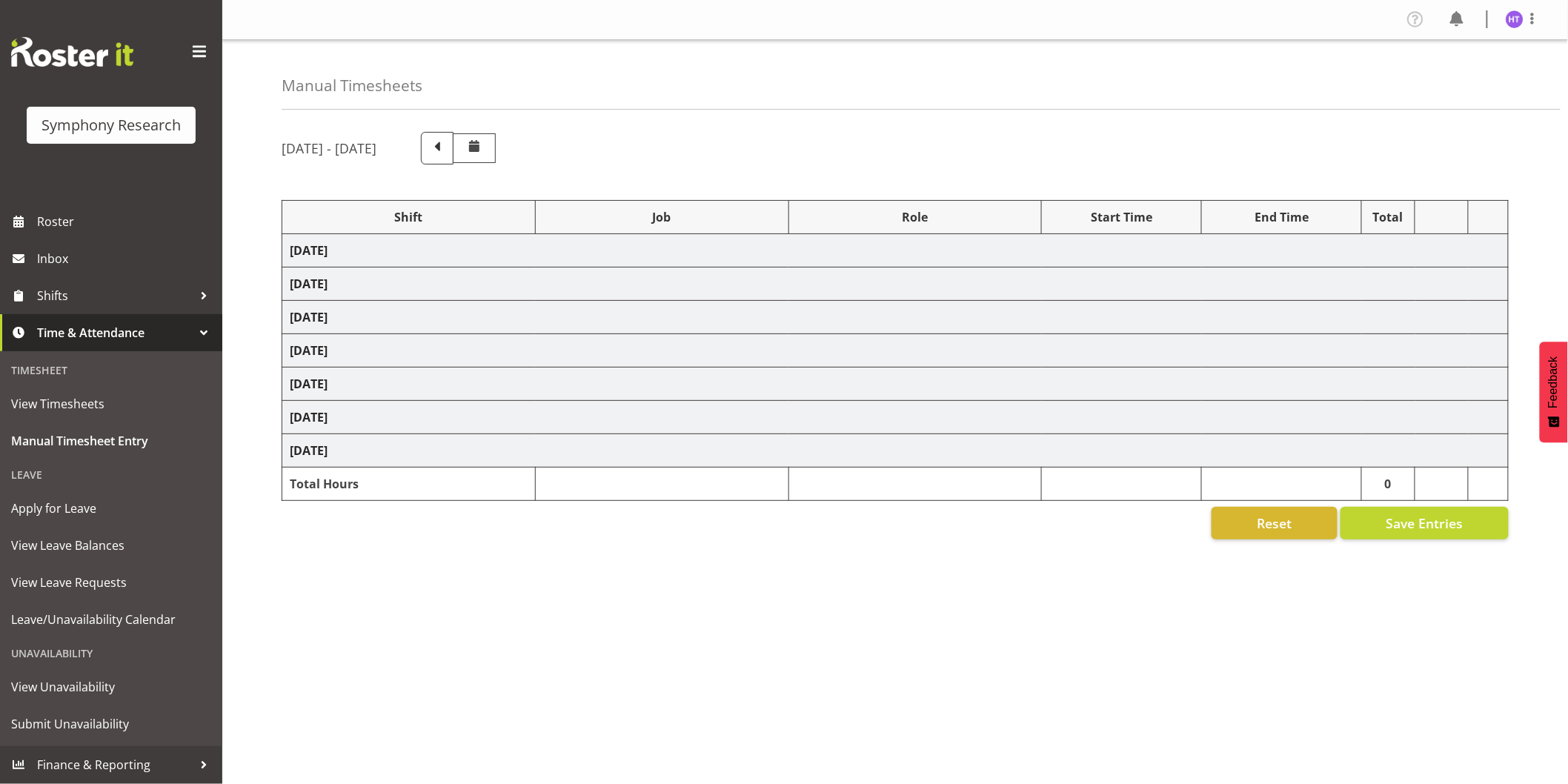
select select "45"
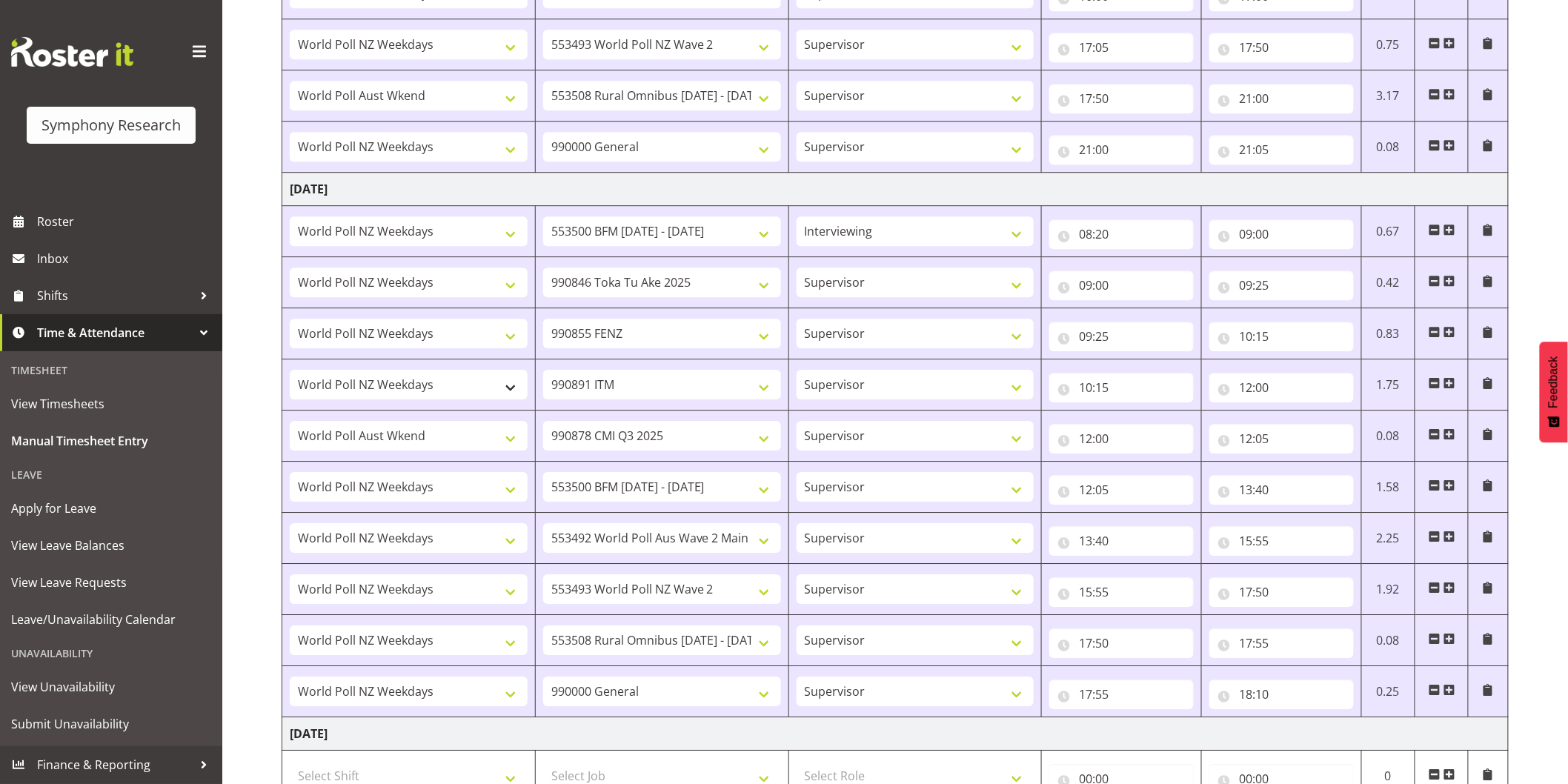
scroll to position [1931, 0]
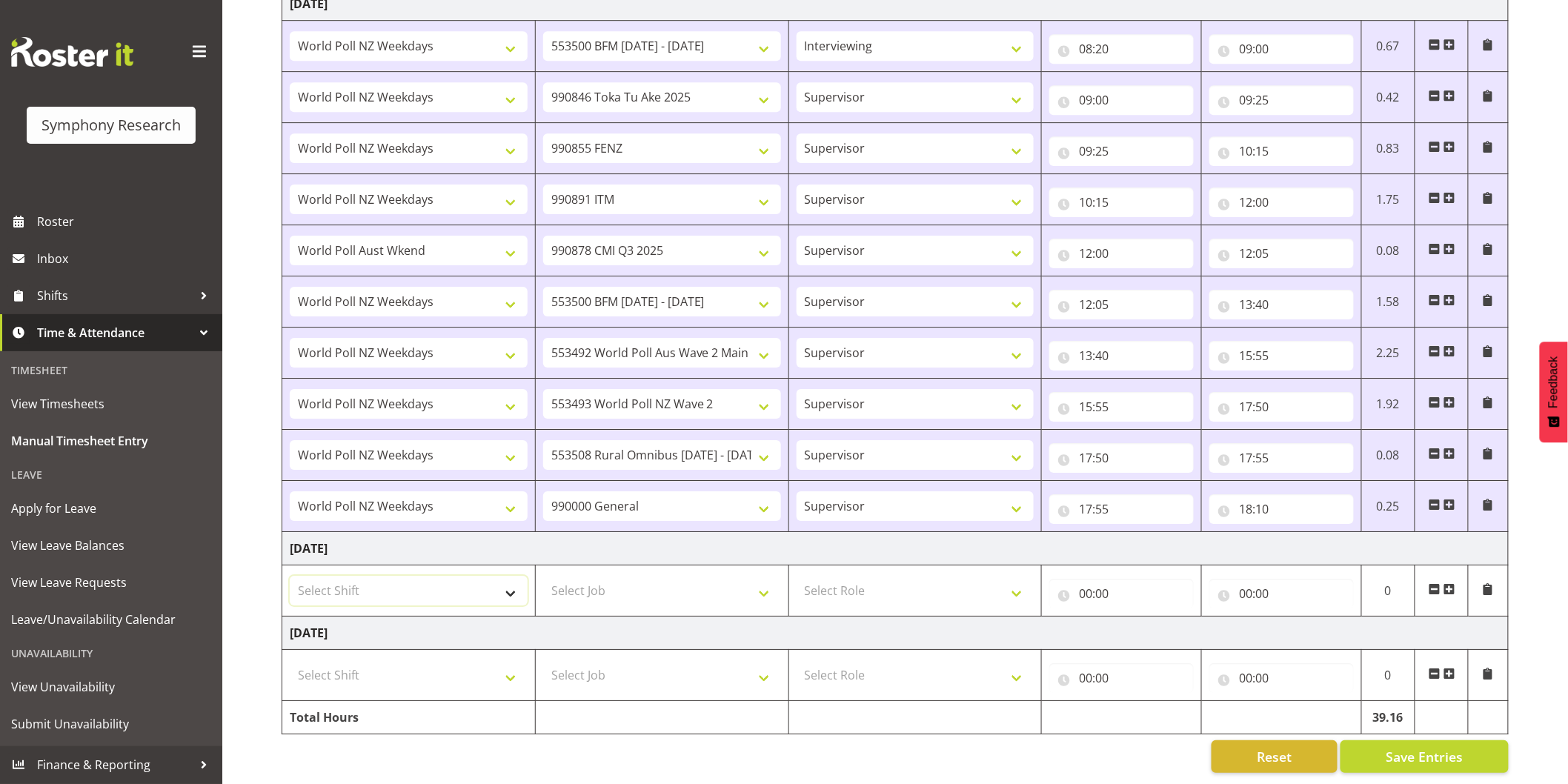
click at [420, 584] on select "Select Shift !!Weekend Residential (Roster IT Shift Label) *Business 9/10am ~ 4…" at bounding box center [409, 591] width 238 height 29
